Goal: Task Accomplishment & Management: Use online tool/utility

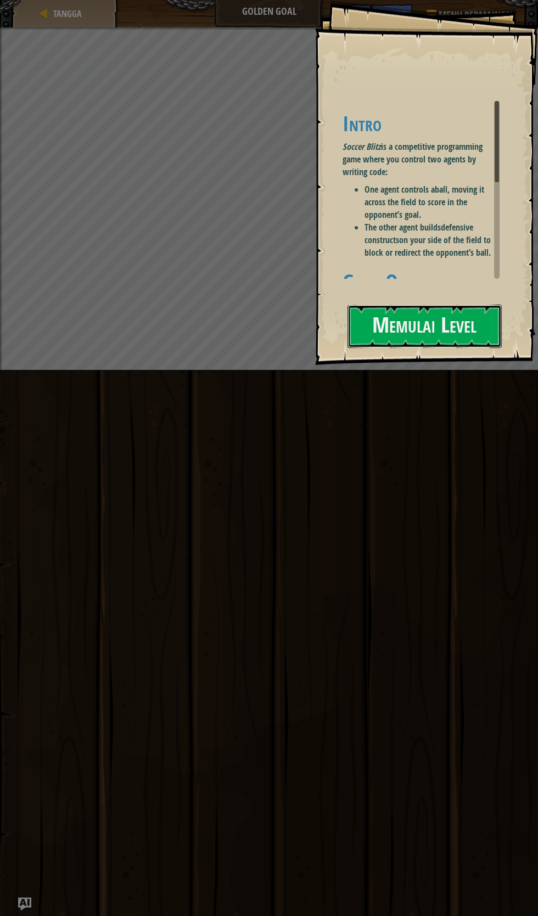
click at [435, 318] on button "Memulai Level" at bounding box center [425, 326] width 154 height 43
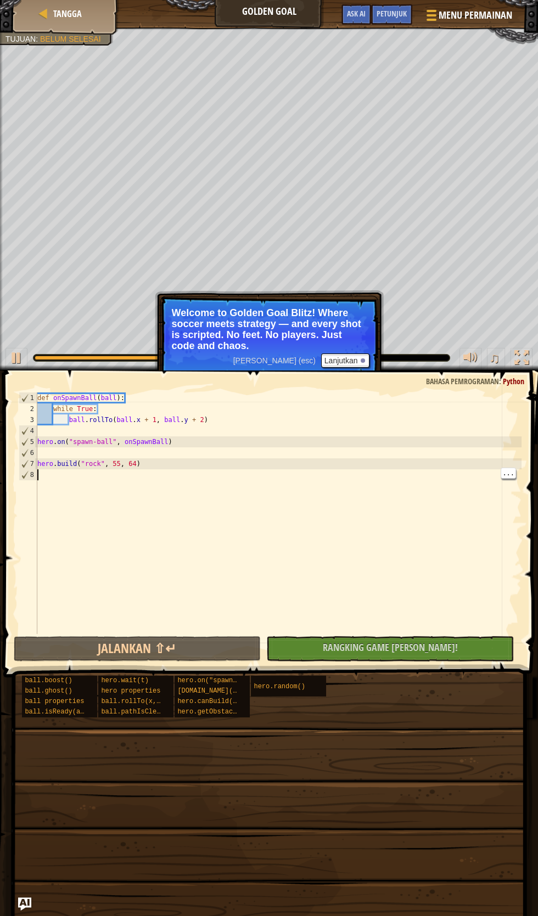
click at [105, 485] on div "def onSpawnBall ( ball ) : while True : ball . rollTo ( ball . x + 1 , ball . y…" at bounding box center [278, 525] width 486 height 264
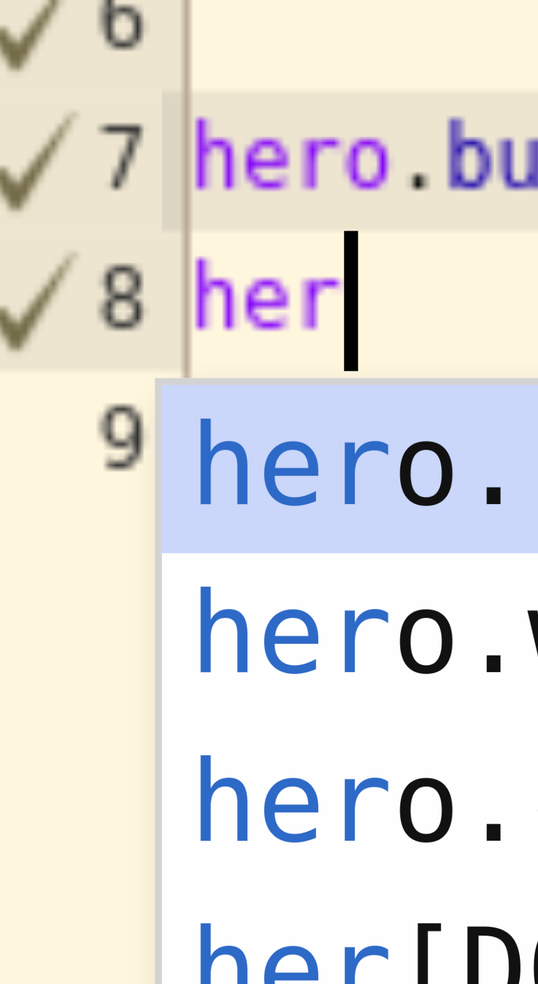
scroll to position [5, 0]
type textarea "hero"
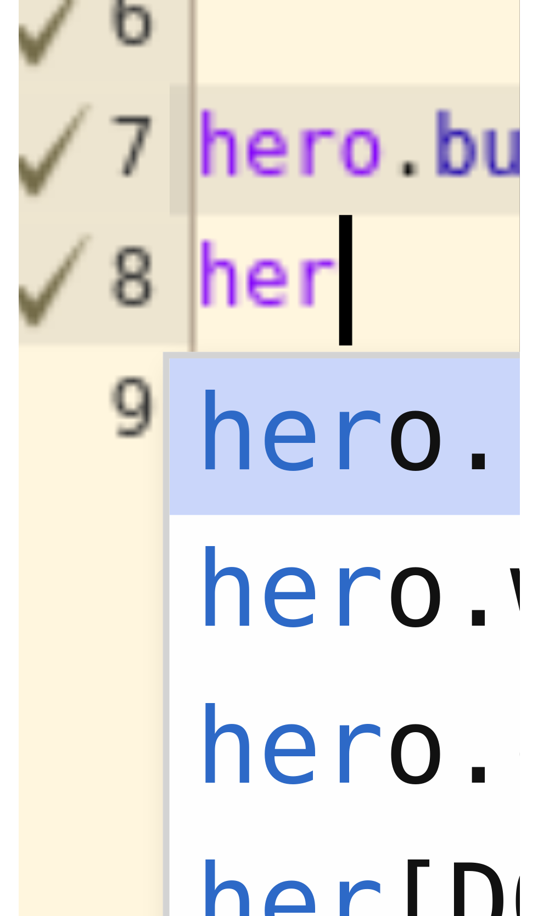
scroll to position [5, 1]
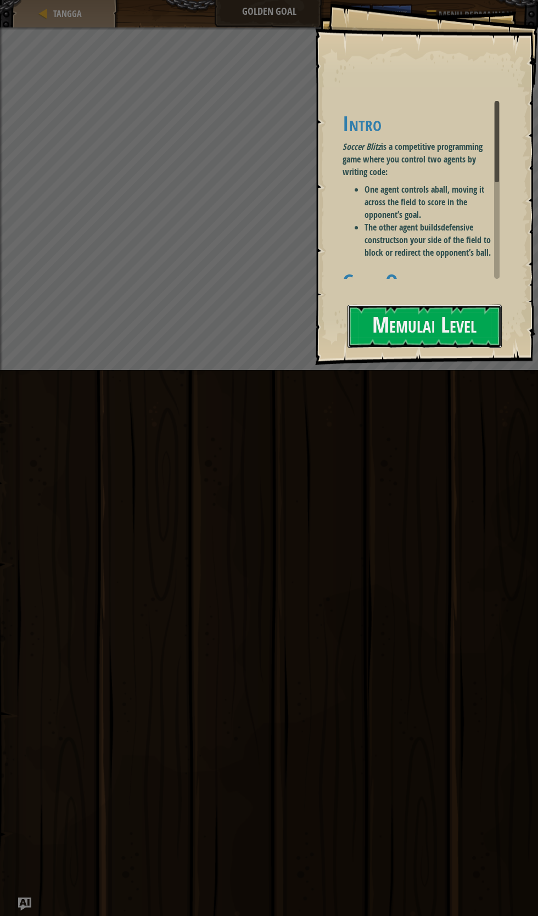
click at [425, 331] on button "Memulai Level" at bounding box center [425, 326] width 154 height 43
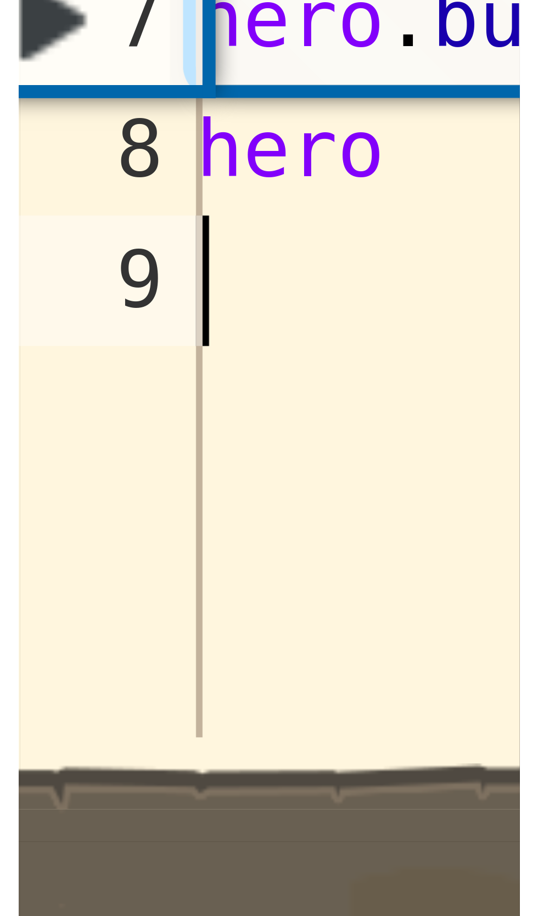
scroll to position [5, 0]
